Goal: Connect with others: Connect with other users

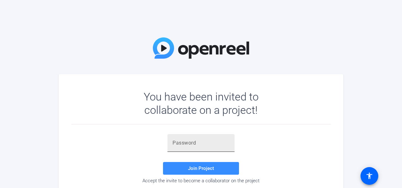
click at [180, 136] on div at bounding box center [201, 143] width 57 height 18
click at [181, 138] on div at bounding box center [201, 143] width 57 height 18
paste input "[URL][DOMAIN_NAME]"
type input "[URL][DOMAIN_NAME]"
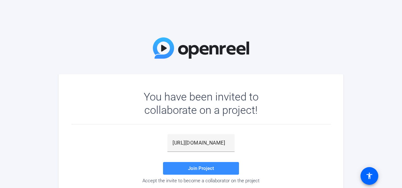
scroll to position [0, 0]
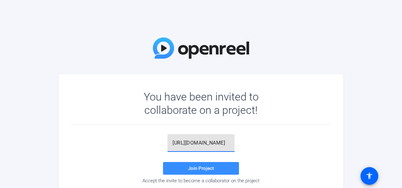
click at [218, 139] on input "https://www.youtube.com/watch?v=JQe9mvH5IYE" at bounding box center [201, 143] width 57 height 8
paste input "gGV@d'"
click at [224, 171] on span at bounding box center [201, 167] width 76 height 15
click at [215, 145] on input "gGV@d'" at bounding box center [201, 143] width 57 height 8
type input "gGV@d"
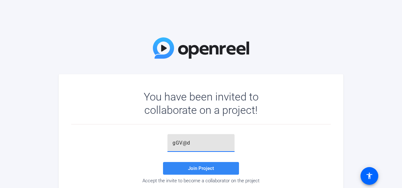
click at [202, 166] on span "Join Project" at bounding box center [201, 168] width 26 height 6
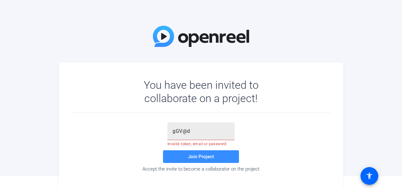
scroll to position [22, 0]
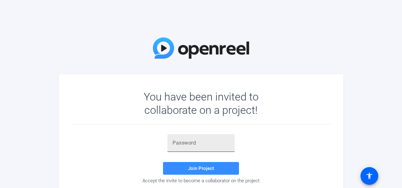
click at [196, 136] on div at bounding box center [201, 143] width 57 height 18
click at [195, 142] on input "text" at bounding box center [201, 143] width 57 height 8
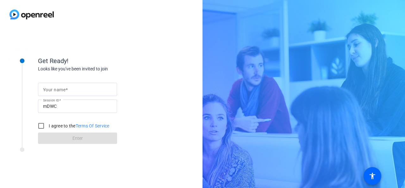
click at [55, 91] on mat-label "Your name" at bounding box center [54, 89] width 22 height 5
click at [55, 91] on input "Your name" at bounding box center [77, 89] width 69 height 8
type input "[PERSON_NAME]"
click at [43, 128] on input "I agree to the Terms Of Service" at bounding box center [41, 125] width 13 height 13
checkbox input "true"
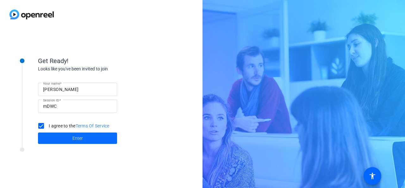
click at [53, 136] on span at bounding box center [77, 137] width 79 height 15
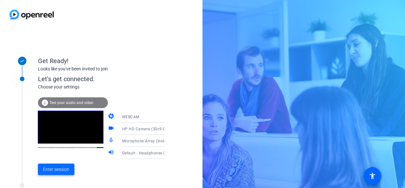
click at [60, 167] on span "Enter session" at bounding box center [56, 169] width 26 height 7
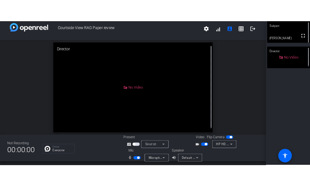
scroll to position [7, 0]
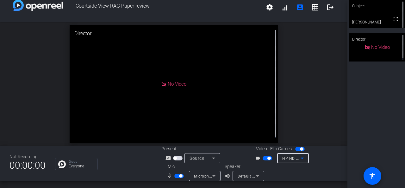
click at [288, 157] on span "HP HD Camera (30c9:000f)" at bounding box center [307, 157] width 51 height 5
click at [292, 170] on span "HP HD Camera (30c9:000f)" at bounding box center [303, 170] width 50 height 8
click at [294, 157] on span "HP HD Camera (30c9:000f)" at bounding box center [307, 157] width 51 height 5
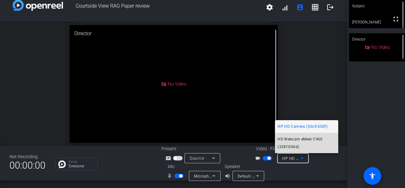
click at [301, 143] on span "HD Webcam eMeet C960 (328f:006d)" at bounding box center [307, 142] width 58 height 15
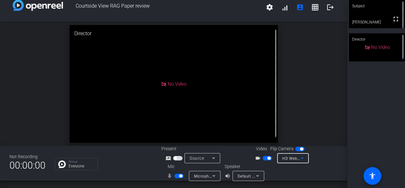
click at [392, 19] on mat-icon "fullscreen" at bounding box center [396, 19] width 8 height 8
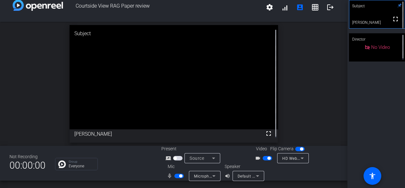
click at [160, 167] on div "Not Recording 00:00:00 Group Everyone Present screen_share_outline Source Video…" at bounding box center [174, 163] width 348 height 35
click at [309, 172] on div at bounding box center [309, 172] width 57 height 18
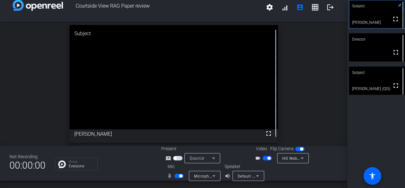
click at [392, 123] on div "Subject fullscreen [PERSON_NAME] Director fullscreen Subject fullscreen [PERSON…" at bounding box center [377, 94] width 58 height 188
click at [386, 116] on div "Subject fullscreen [PERSON_NAME] Director fullscreen Subject fullscreen [PERSON…" at bounding box center [377, 94] width 58 height 188
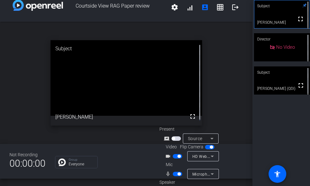
click at [29, 59] on div "open_in_new Subject fullscreen [PERSON_NAME]" at bounding box center [126, 83] width 253 height 122
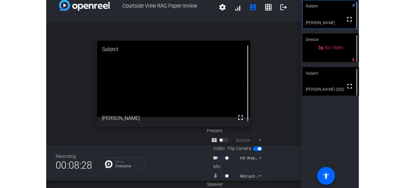
scroll to position [7, 0]
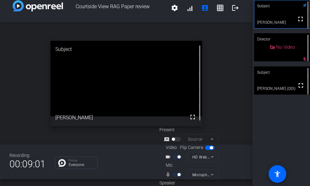
click at [122, 70] on video at bounding box center [127, 79] width 152 height 76
click at [133, 64] on video at bounding box center [127, 79] width 152 height 76
click at [131, 73] on video at bounding box center [127, 79] width 152 height 76
click at [143, 70] on video at bounding box center [127, 79] width 152 height 76
click at [151, 70] on video at bounding box center [127, 79] width 152 height 76
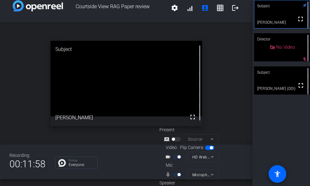
click at [129, 66] on video at bounding box center [127, 79] width 152 height 76
click at [141, 72] on video at bounding box center [127, 79] width 152 height 76
click at [148, 68] on video at bounding box center [127, 79] width 152 height 76
click at [147, 67] on video at bounding box center [127, 79] width 152 height 76
click at [122, 84] on video at bounding box center [127, 79] width 152 height 76
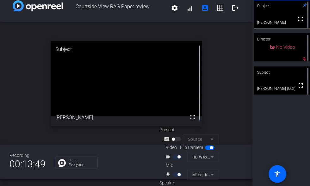
click at [130, 71] on video at bounding box center [127, 79] width 152 height 76
click at [154, 63] on video at bounding box center [127, 79] width 152 height 76
click at [148, 31] on div "open_in_new Subject fullscreen [PERSON_NAME]" at bounding box center [126, 83] width 253 height 122
click at [209, 72] on div "open_in_new Subject fullscreen [PERSON_NAME]" at bounding box center [126, 83] width 253 height 122
click at [218, 45] on div "open_in_new Subject fullscreen [PERSON_NAME]" at bounding box center [126, 83] width 253 height 122
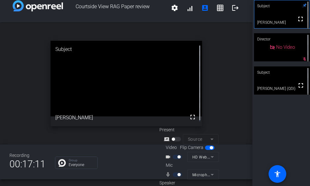
click at [218, 81] on div "open_in_new Subject fullscreen [PERSON_NAME]" at bounding box center [126, 83] width 253 height 122
click at [216, 83] on div "open_in_new Subject fullscreen [PERSON_NAME]" at bounding box center [126, 83] width 253 height 122
click at [209, 96] on div "open_in_new Subject fullscreen [PERSON_NAME]" at bounding box center [126, 83] width 253 height 122
click at [210, 54] on div "open_in_new Subject fullscreen [PERSON_NAME]" at bounding box center [126, 83] width 253 height 122
click at [211, 72] on div "open_in_new Subject fullscreen [PERSON_NAME]" at bounding box center [126, 83] width 253 height 122
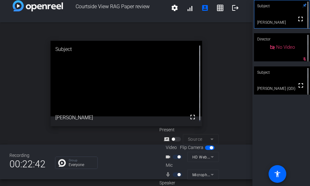
click at [215, 47] on div "open_in_new Subject fullscreen [PERSON_NAME]" at bounding box center [126, 83] width 253 height 122
click at [218, 55] on div "open_in_new Subject fullscreen [PERSON_NAME]" at bounding box center [126, 83] width 253 height 122
click at [214, 65] on div "open_in_new Subject fullscreen [PERSON_NAME]" at bounding box center [126, 83] width 253 height 122
click at [214, 38] on div "open_in_new Subject fullscreen [PERSON_NAME]" at bounding box center [126, 83] width 253 height 122
click at [211, 66] on div "open_in_new Subject fullscreen [PERSON_NAME]" at bounding box center [126, 83] width 253 height 122
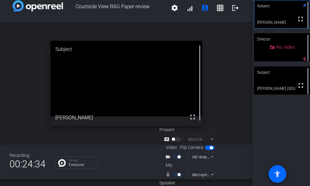
click at [206, 91] on div "open_in_new Subject fullscreen [PERSON_NAME]" at bounding box center [126, 83] width 253 height 122
click at [210, 79] on div "open_in_new Subject fullscreen [PERSON_NAME]" at bounding box center [126, 83] width 253 height 122
click at [203, 68] on div "open_in_new Subject fullscreen [PERSON_NAME]" at bounding box center [126, 83] width 253 height 122
click at [217, 65] on div "open_in_new Subject fullscreen [PERSON_NAME]" at bounding box center [126, 83] width 253 height 122
click at [212, 71] on div "open_in_new Subject fullscreen [PERSON_NAME]" at bounding box center [126, 83] width 253 height 122
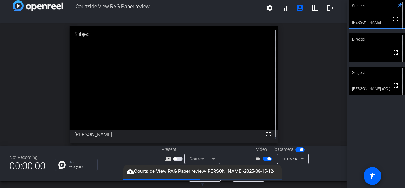
click at [45, 101] on div "open_in_new Subject fullscreen [PERSON_NAME]" at bounding box center [174, 84] width 348 height 124
